Goal: Information Seeking & Learning: Learn about a topic

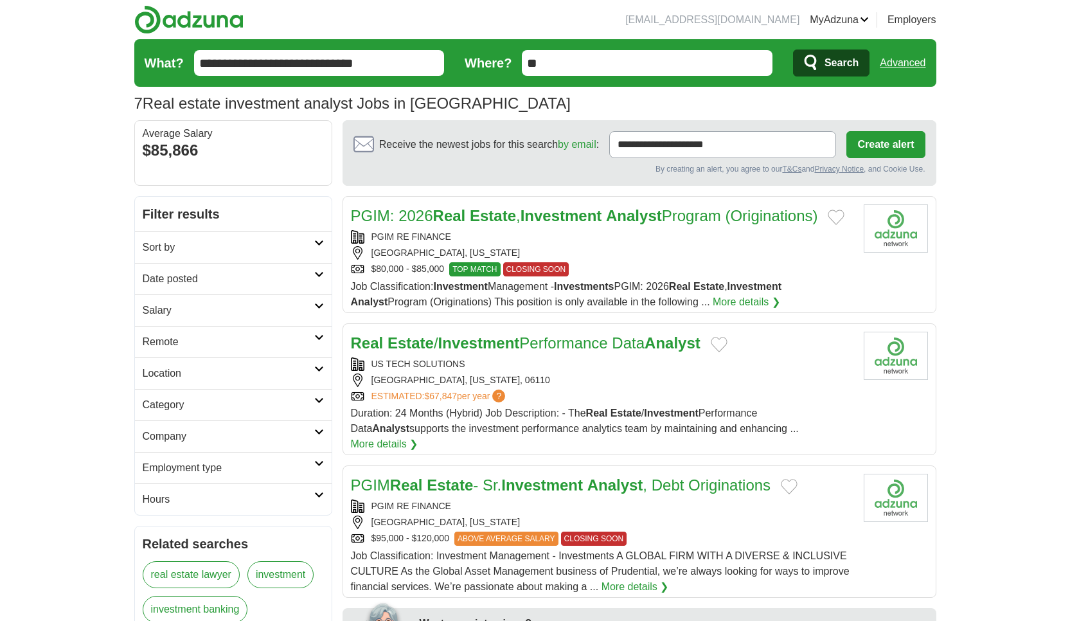
click at [304, 265] on link "Date posted" at bounding box center [233, 278] width 197 height 31
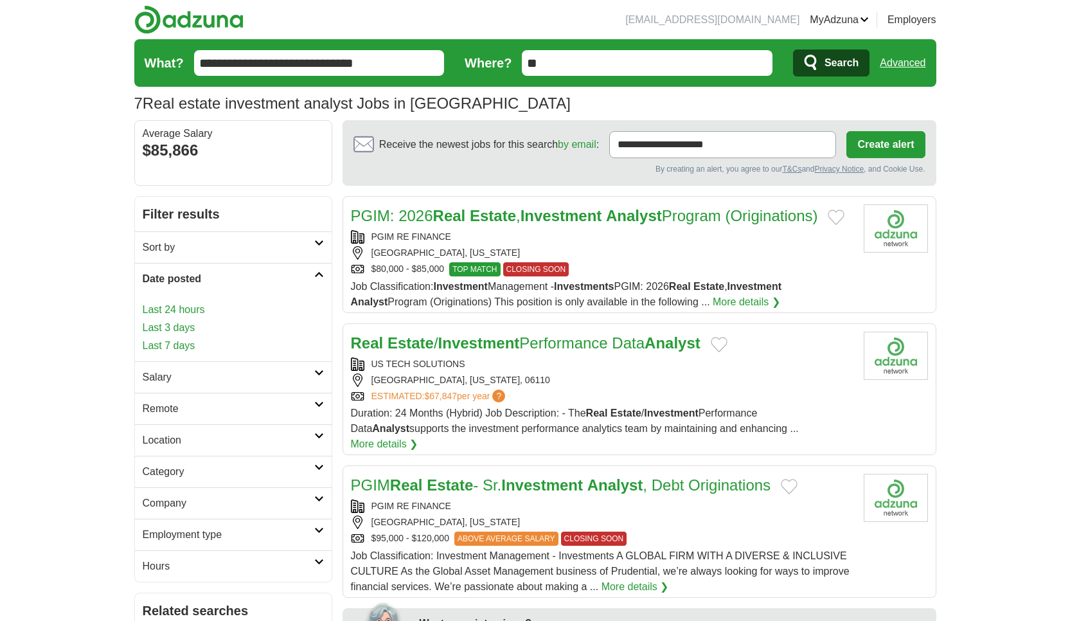
click at [190, 326] on link "Last 3 days" at bounding box center [233, 327] width 181 height 15
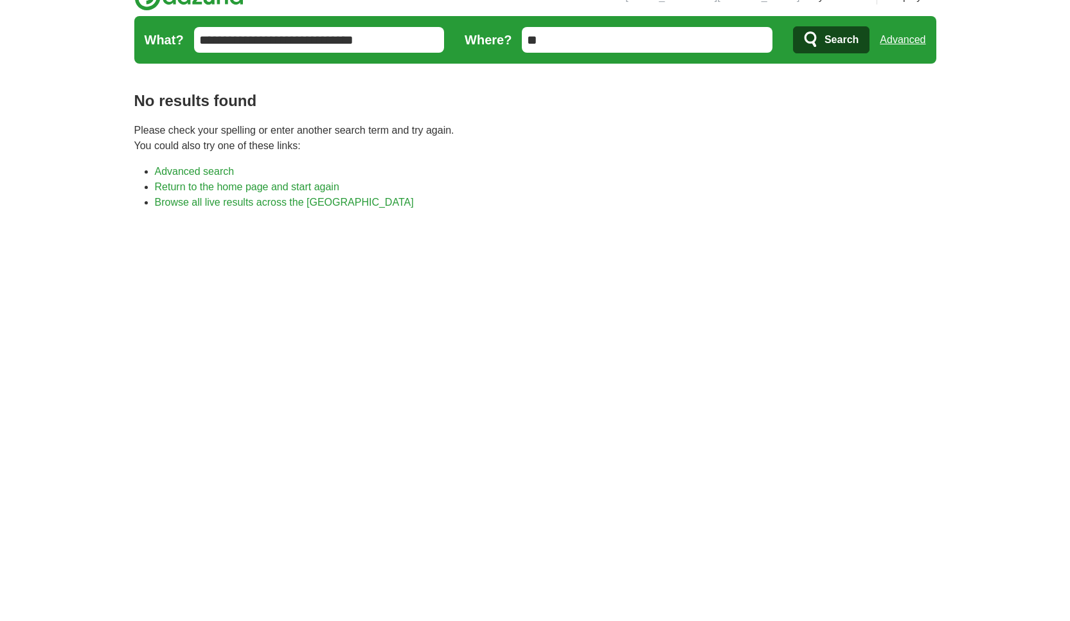
scroll to position [24, 0]
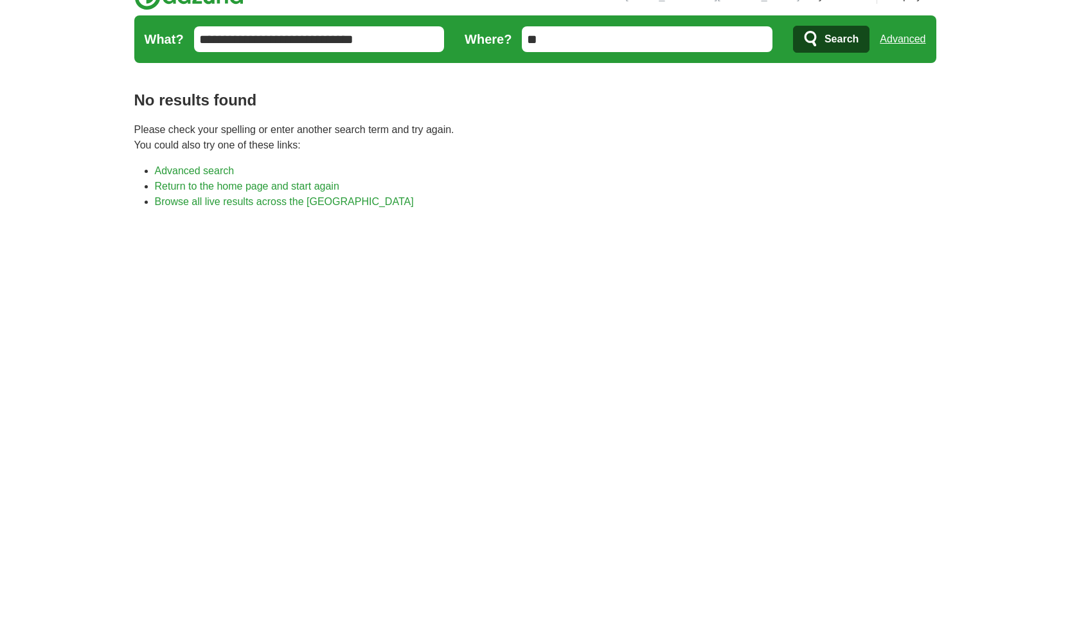
click at [287, 37] on input "**********" at bounding box center [319, 39] width 251 height 26
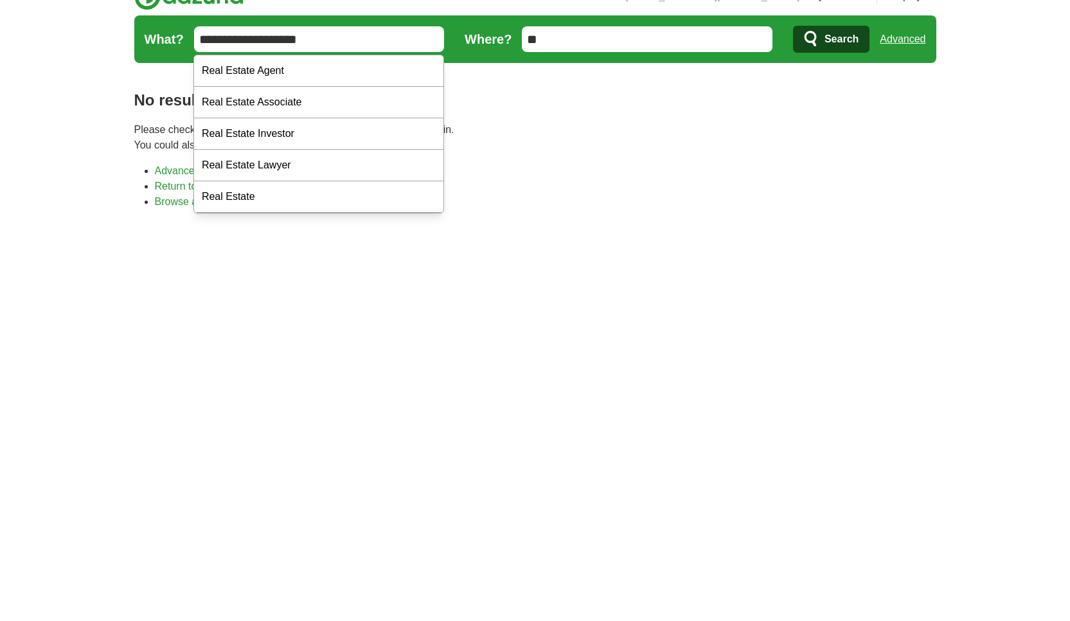
type input "**********"
click at [793, 26] on button "Search" at bounding box center [831, 39] width 76 height 27
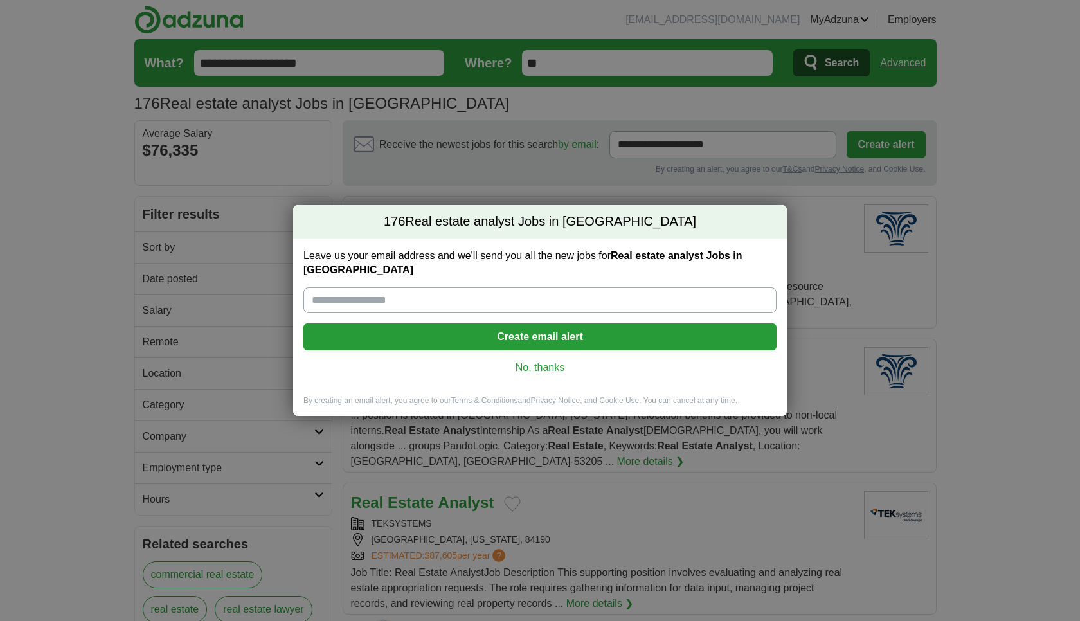
click at [797, 206] on div "176 Real estate analyst Jobs in US Leave us your email address and we'll send y…" at bounding box center [540, 310] width 1080 height 621
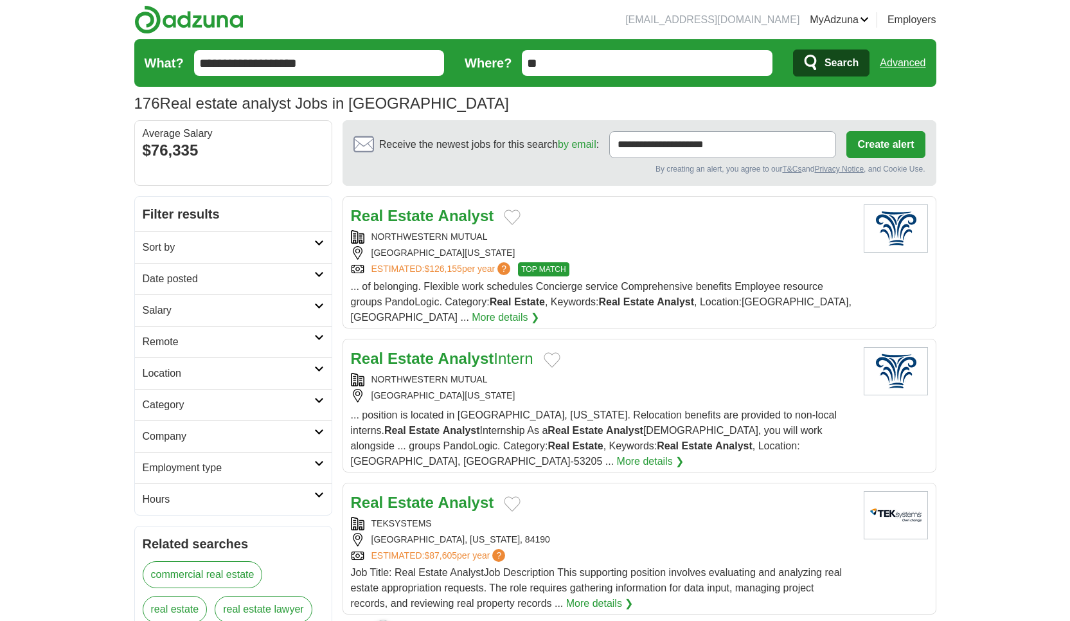
click at [207, 285] on h2 "Date posted" at bounding box center [229, 278] width 172 height 15
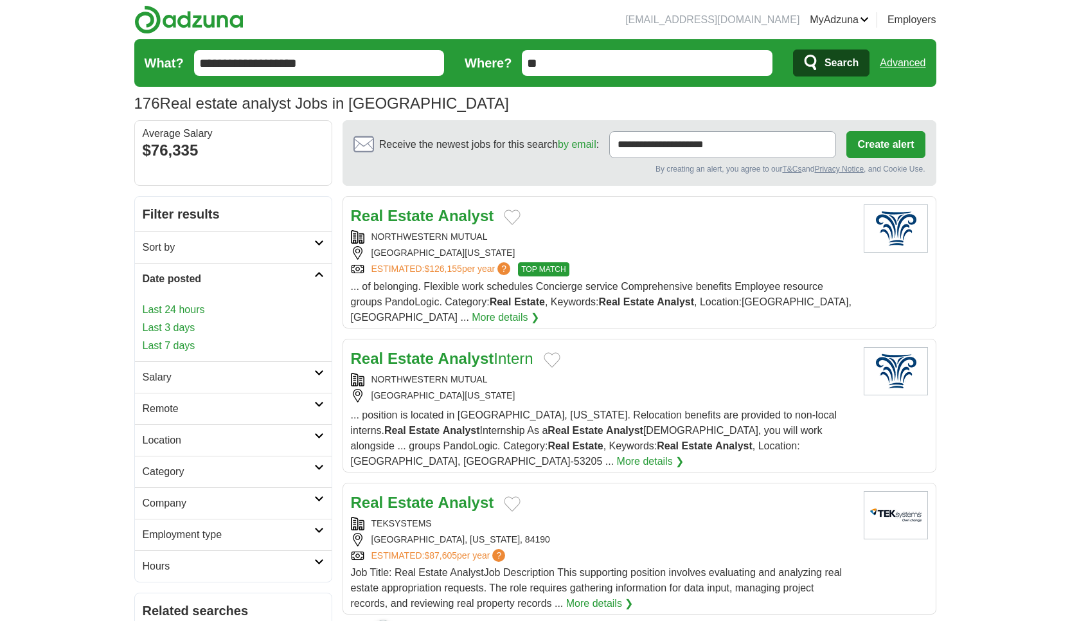
click at [202, 344] on link "Last 7 days" at bounding box center [233, 345] width 181 height 15
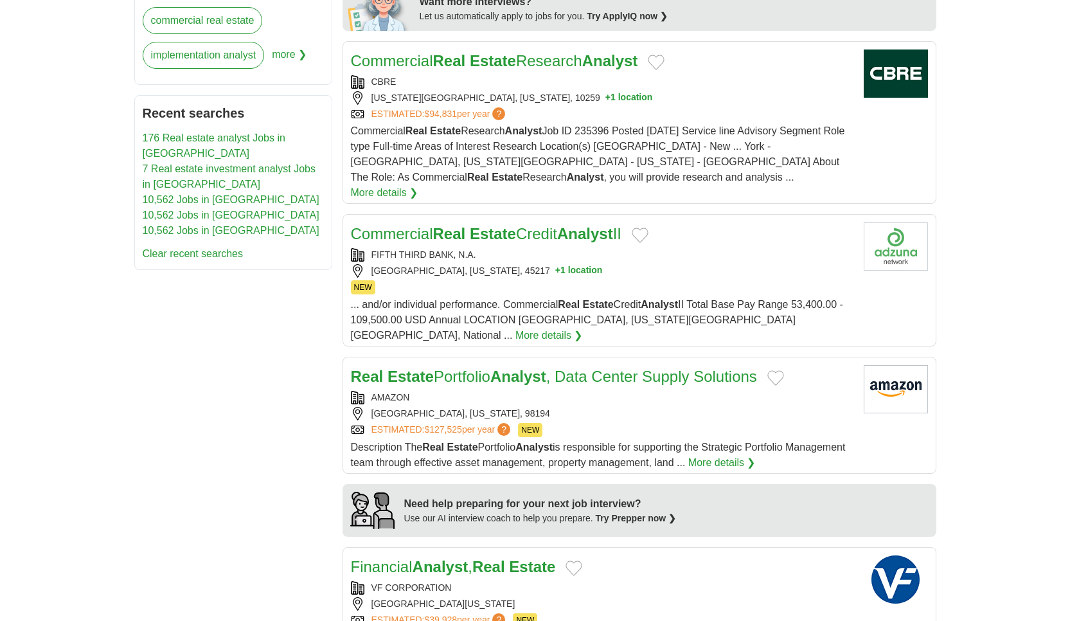
scroll to position [659, 0]
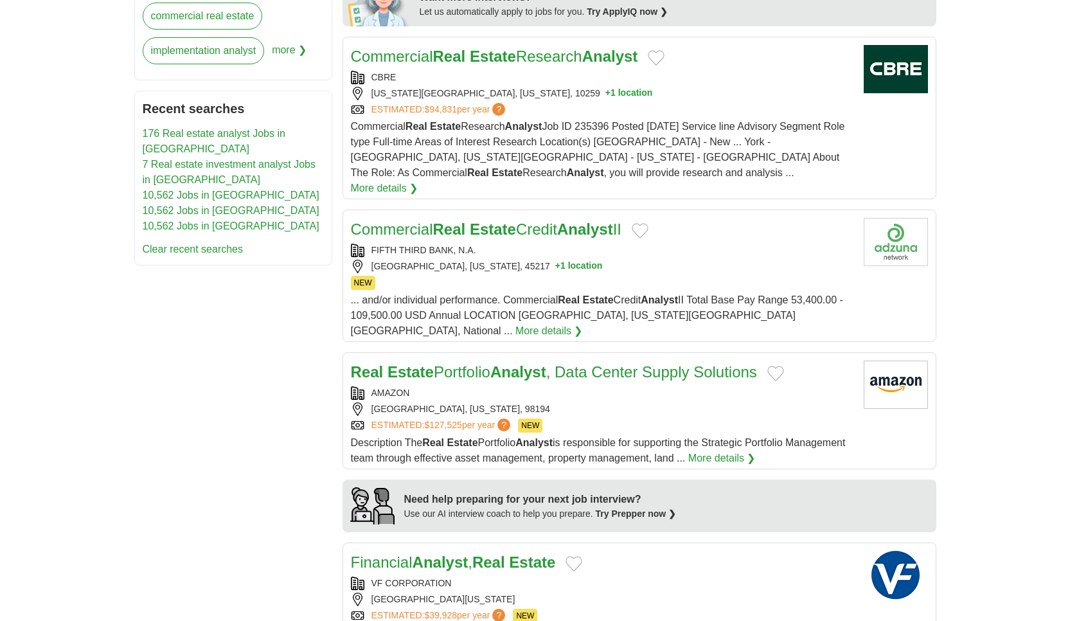
click at [636, 260] on div "CINCINNATI, OHIO, 45217 + 1 location" at bounding box center [602, 266] width 503 height 13
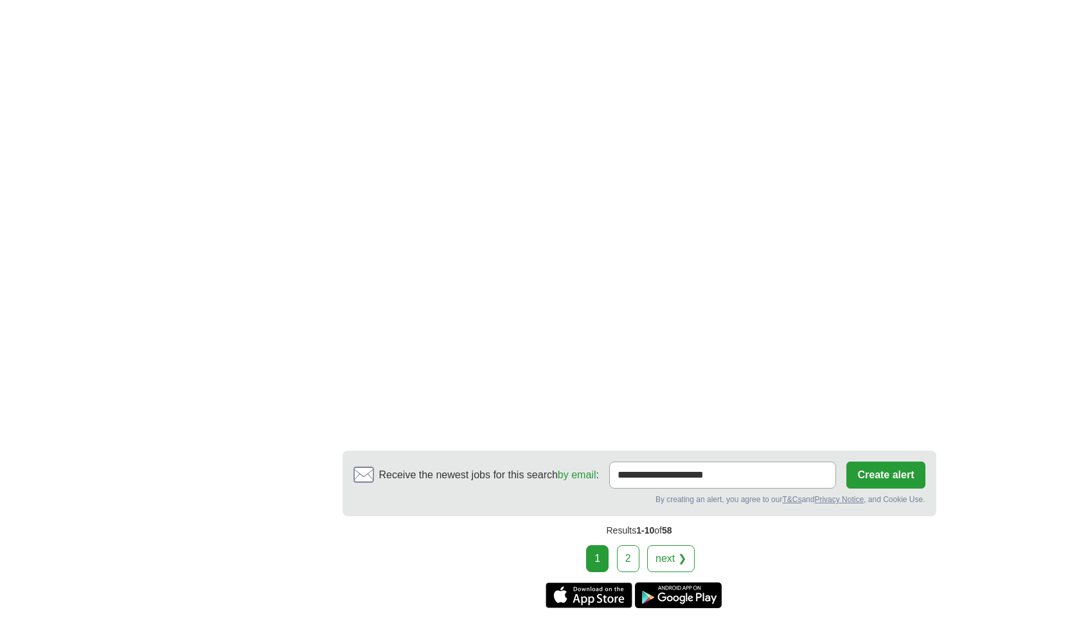
scroll to position [2077, 0]
